Goal: Task Accomplishment & Management: Manage account settings

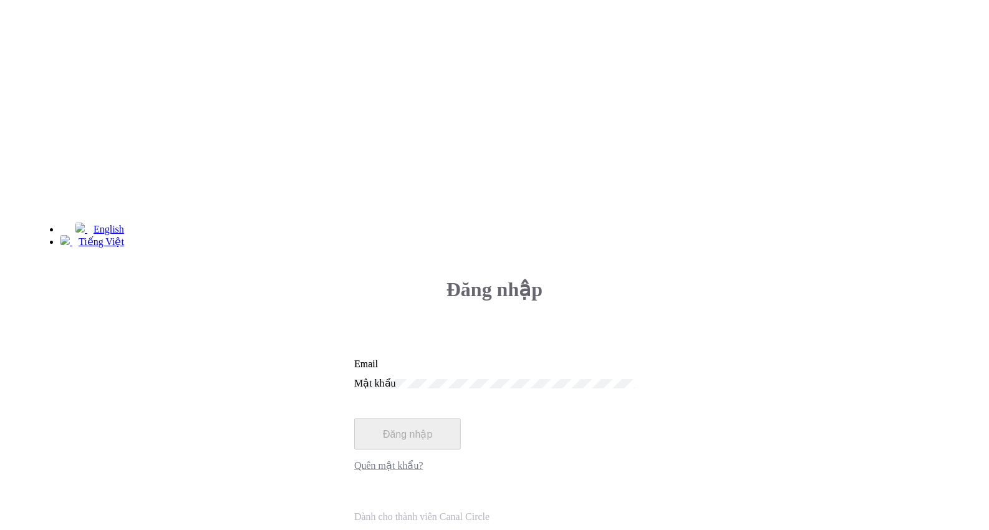
type input "[EMAIL_ADDRESS][DOMAIN_NAME]"
click at [461, 419] on button "Đăng nhập" at bounding box center [407, 434] width 107 height 31
type input "[EMAIL_ADDRESS][DOMAIN_NAME]"
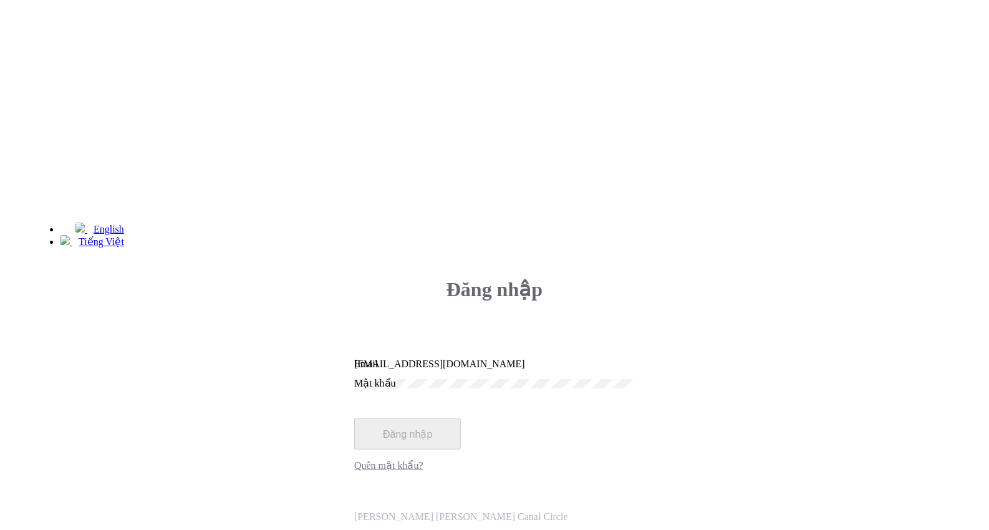
click at [461, 419] on button "Đăng nhập" at bounding box center [407, 434] width 107 height 31
